Goal: Check status: Check status

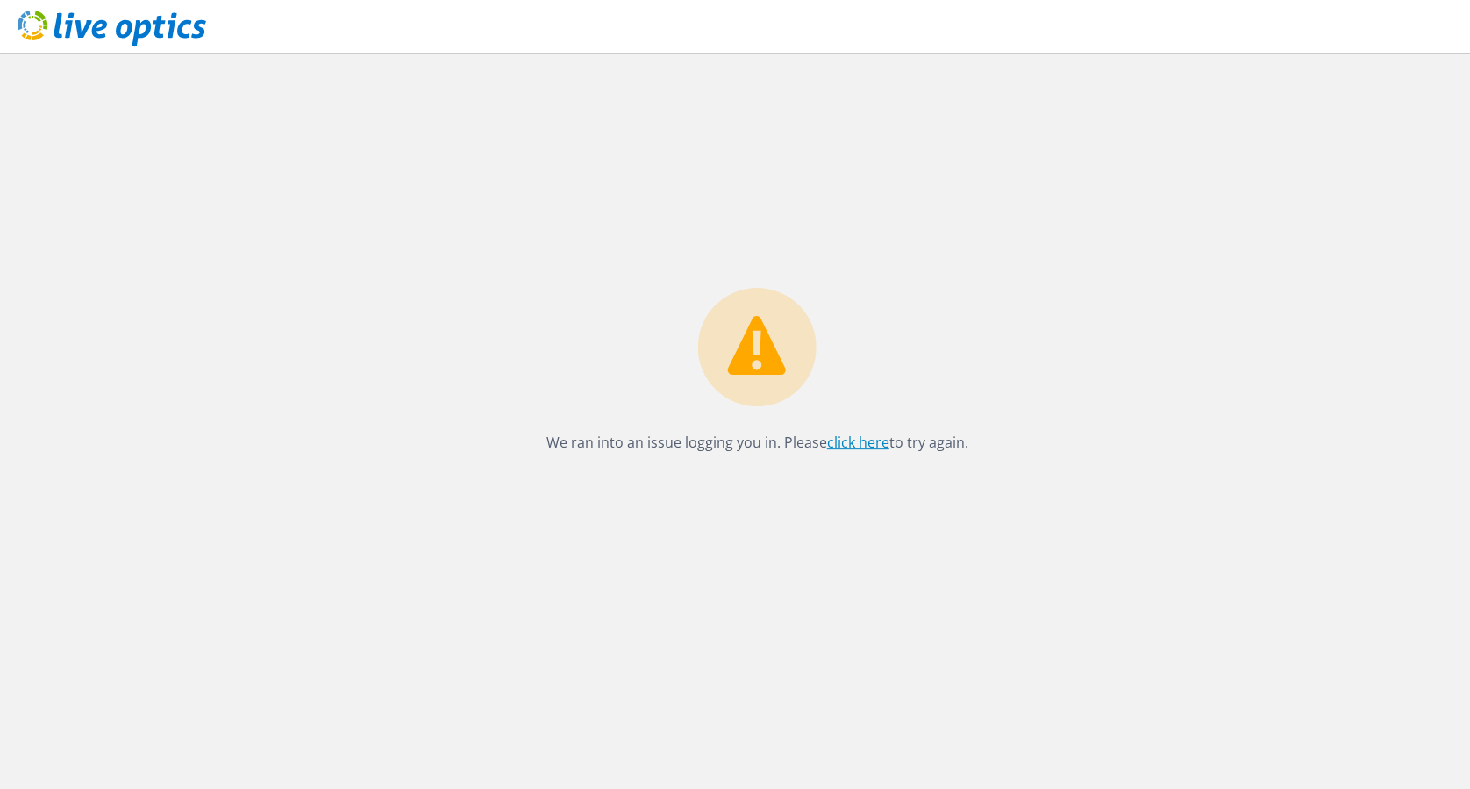
click at [863, 445] on link "click here" at bounding box center [858, 441] width 62 height 19
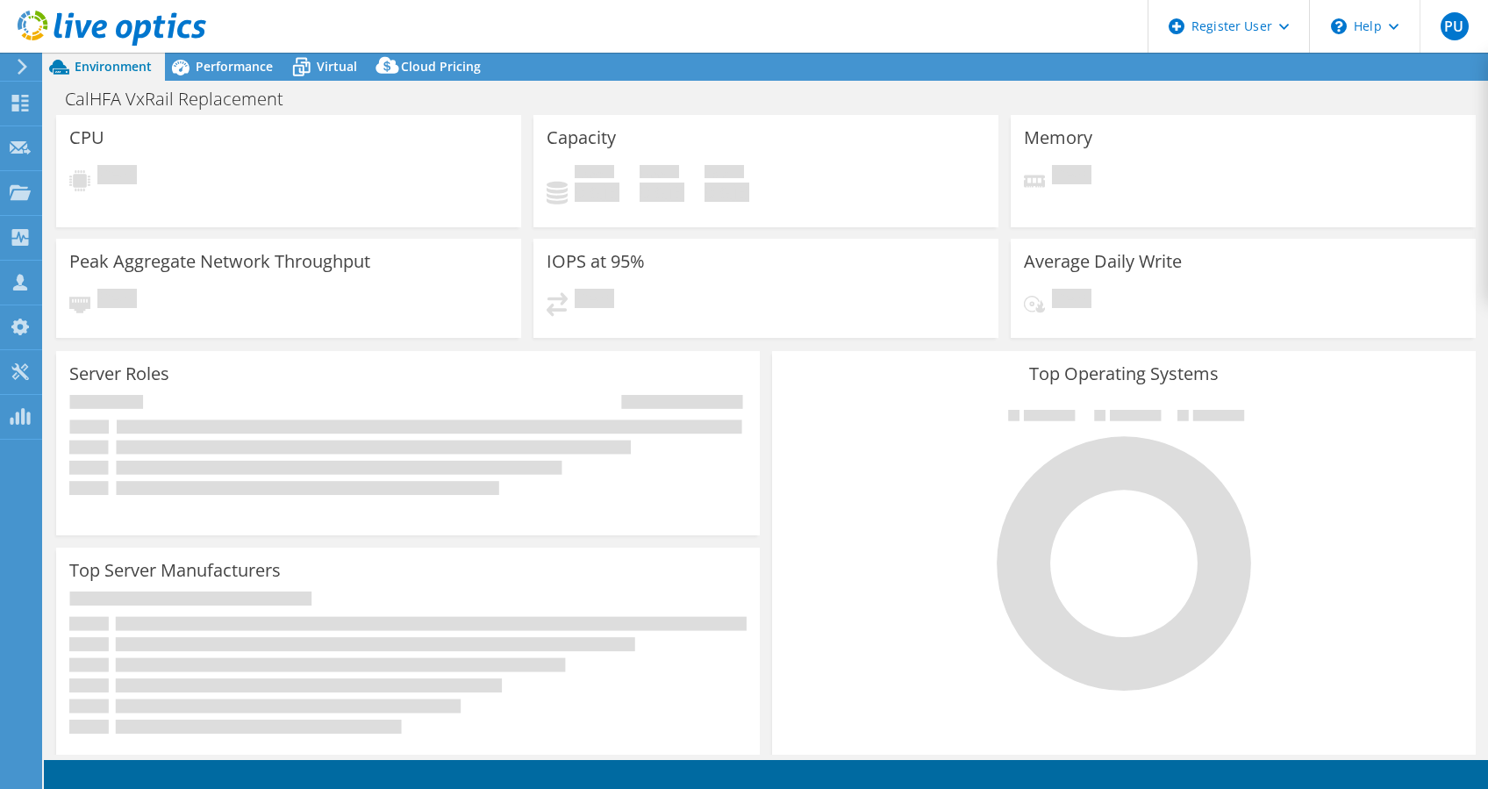
select select "USD"
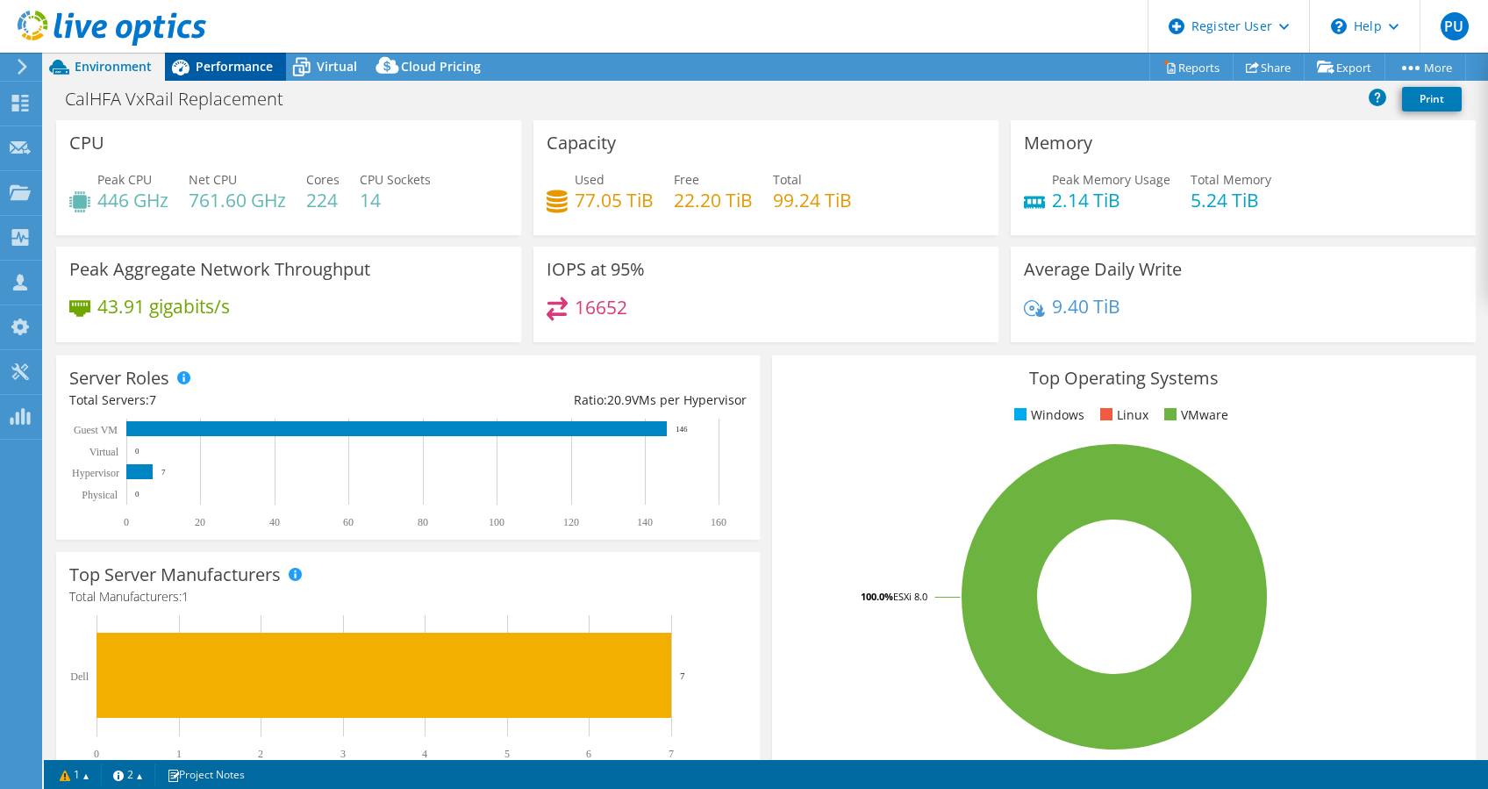
click at [244, 77] on div "Performance" at bounding box center [225, 67] width 121 height 28
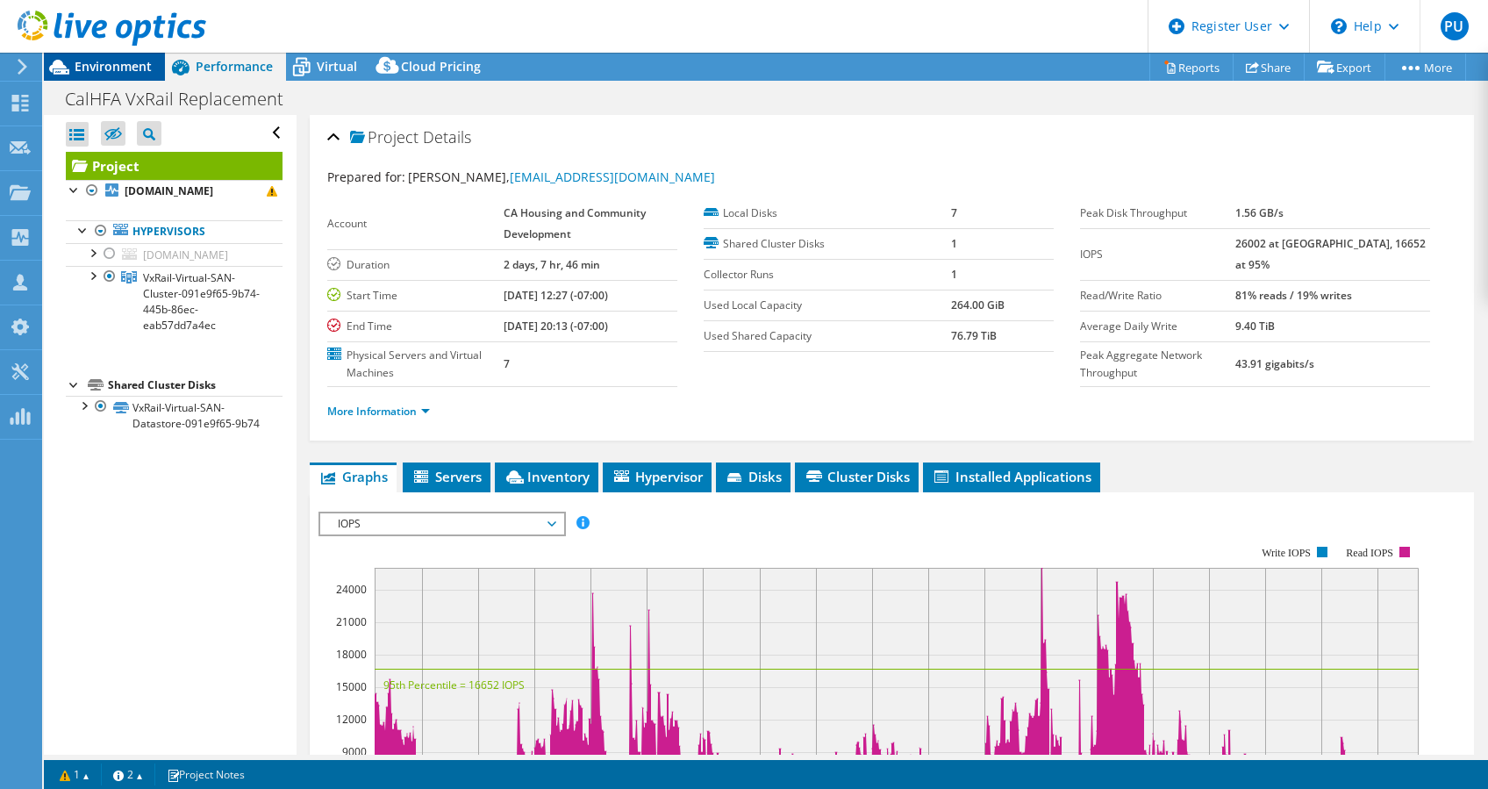
click at [140, 62] on span "Environment" at bounding box center [113, 66] width 77 height 17
